Goal: Complete application form

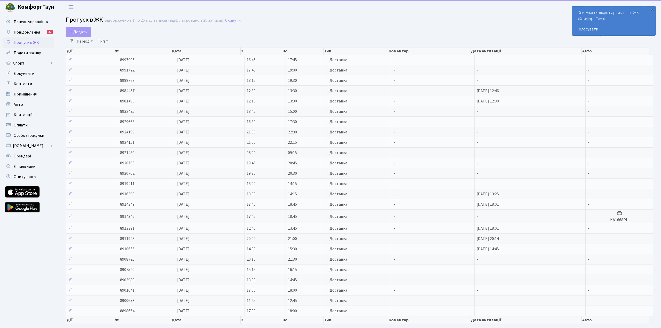
select select "25"
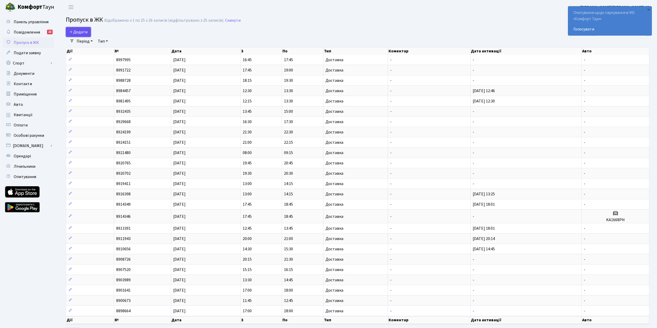
drag, startPoint x: 0, startPoint y: 0, endPoint x: 82, endPoint y: 30, distance: 87.4
click at [82, 30] on span "Додати" at bounding box center [78, 32] width 18 height 6
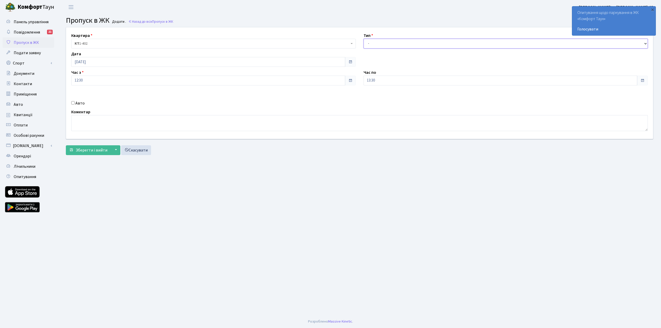
click at [372, 42] on select "- Доставка Таксі Гості Сервіс" at bounding box center [506, 44] width 285 height 10
select select "1"
click at [364, 39] on select "- Доставка Таксі Гості Сервіс" at bounding box center [506, 44] width 285 height 10
click at [99, 153] on span "Зберегти і вийти" at bounding box center [92, 150] width 32 height 6
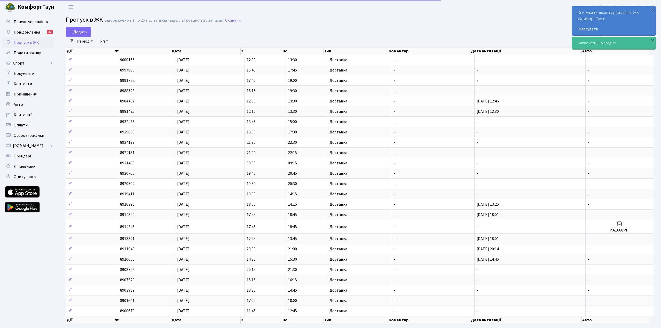
select select "25"
